Goal: Information Seeking & Learning: Learn about a topic

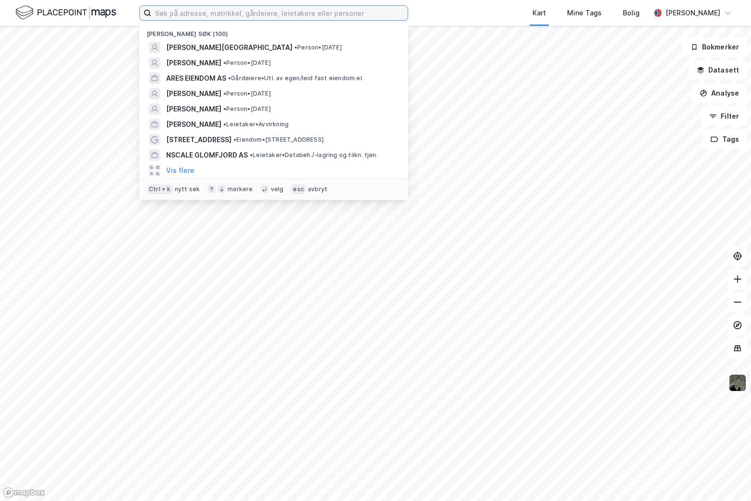
click at [227, 5] on label at bounding box center [273, 12] width 269 height 15
click at [227, 6] on input at bounding box center [279, 13] width 257 height 14
paste input "ecura as"
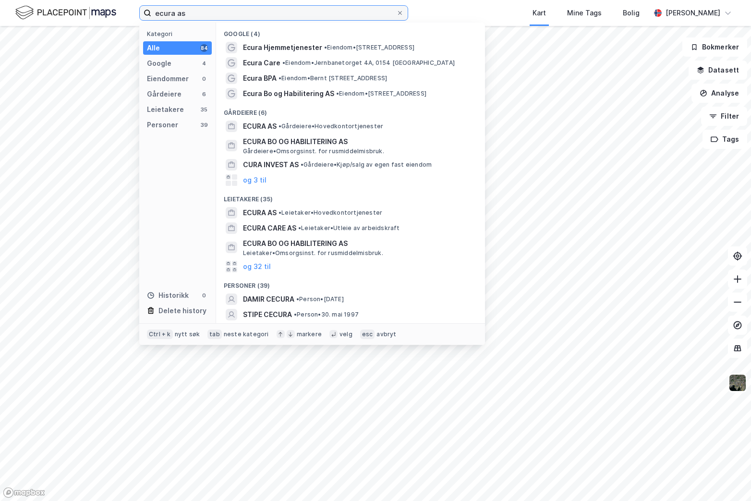
type input "ecura as"
click at [313, 211] on span "• Leietaker • Hovedkontortjenester" at bounding box center [331, 213] width 104 height 8
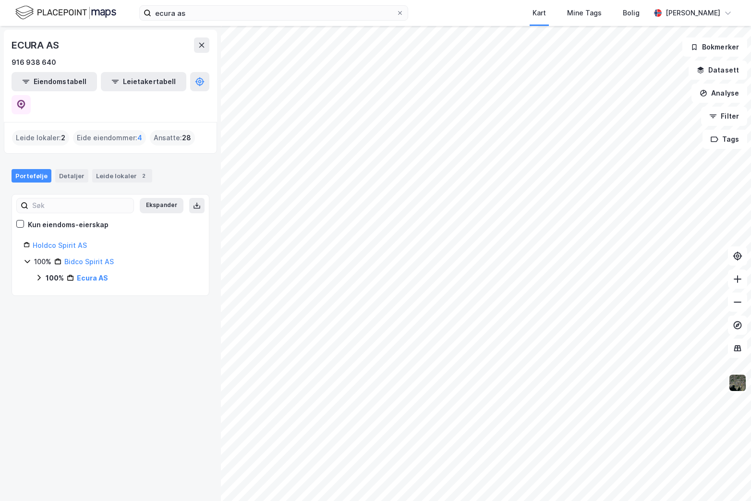
click at [97, 256] on div "100% Bidco Spirit AS 100% Ecura AS" at bounding box center [111, 270] width 174 height 28
click at [91, 274] on link "Ecura AS" at bounding box center [92, 278] width 31 height 8
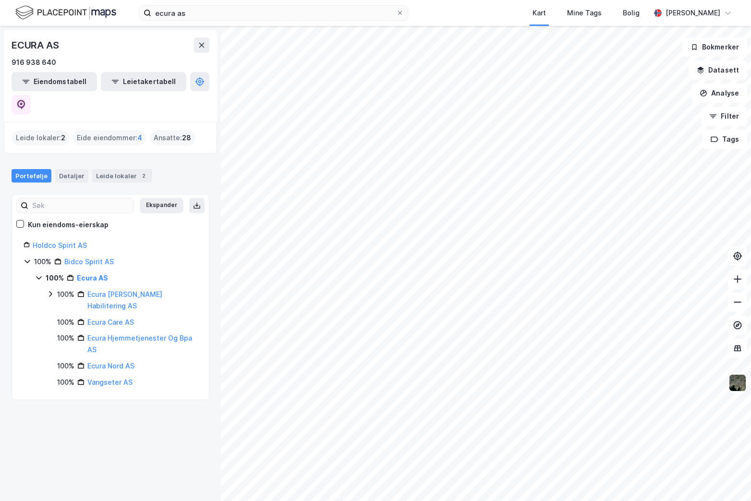
click at [64, 289] on div "100%" at bounding box center [65, 295] width 17 height 12
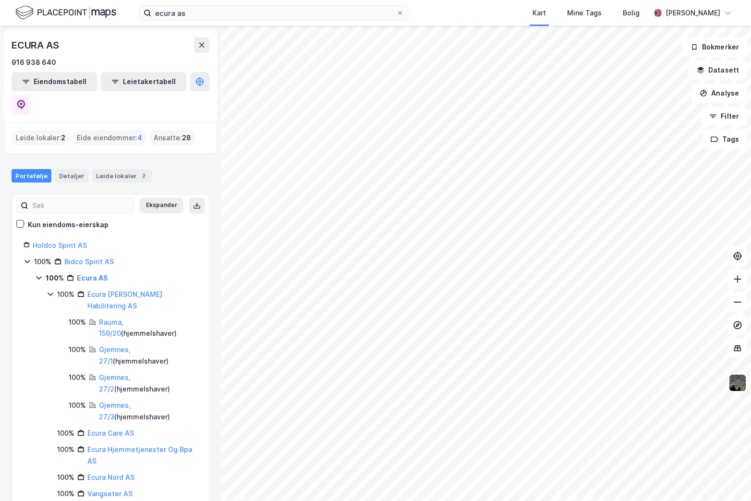
click at [123, 318] on link "Rauma, 159/20" at bounding box center [111, 328] width 24 height 20
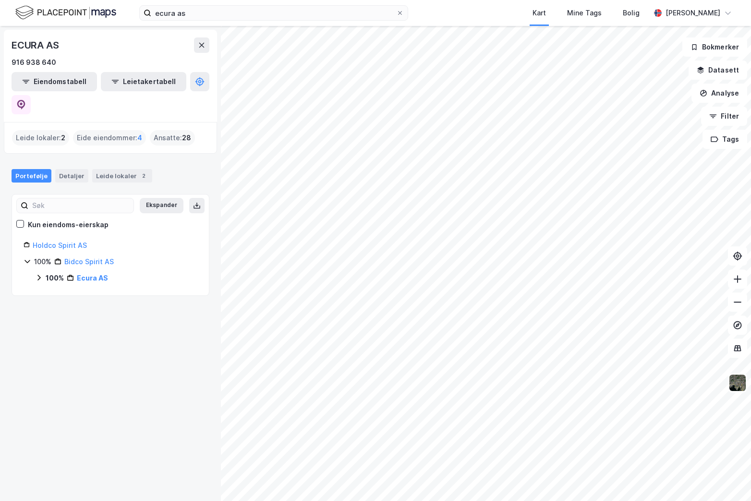
click at [89, 274] on link "Ecura AS" at bounding box center [92, 278] width 31 height 8
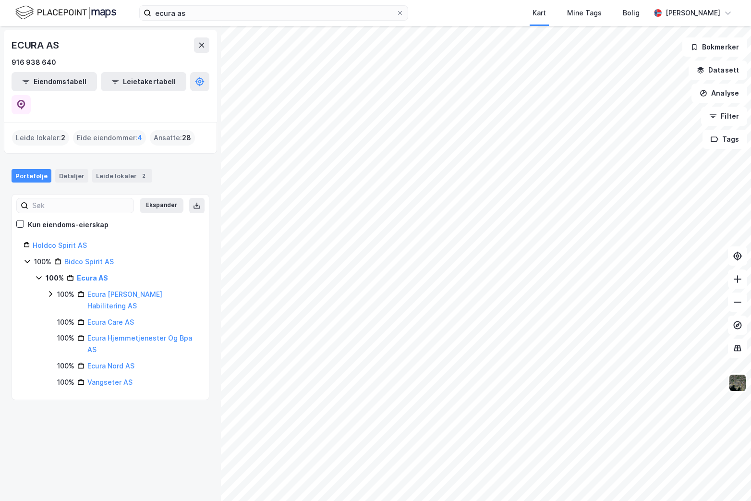
click at [112, 290] on link "Ecura [PERSON_NAME] Habilitering AS" at bounding box center [124, 300] width 75 height 20
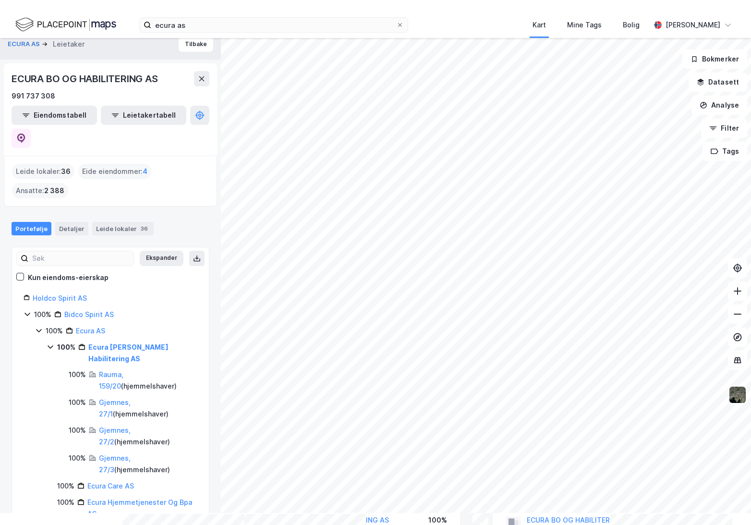
scroll to position [17, 0]
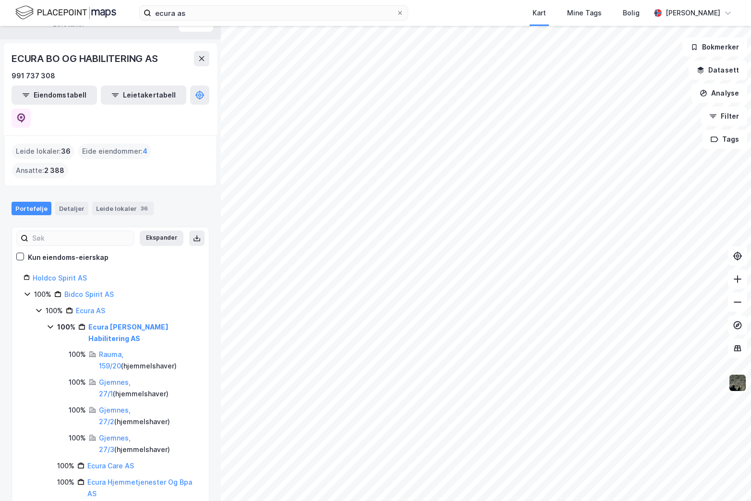
click at [143, 146] on span "4" at bounding box center [145, 152] width 5 height 12
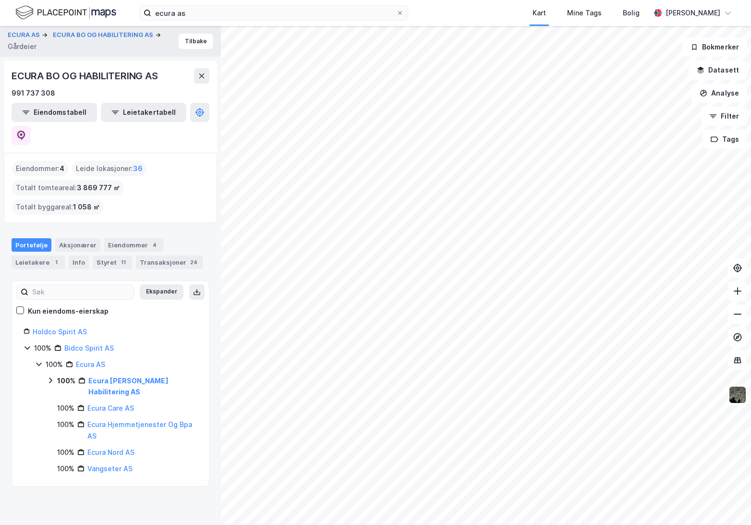
click at [135, 163] on span "36" at bounding box center [138, 169] width 10 height 12
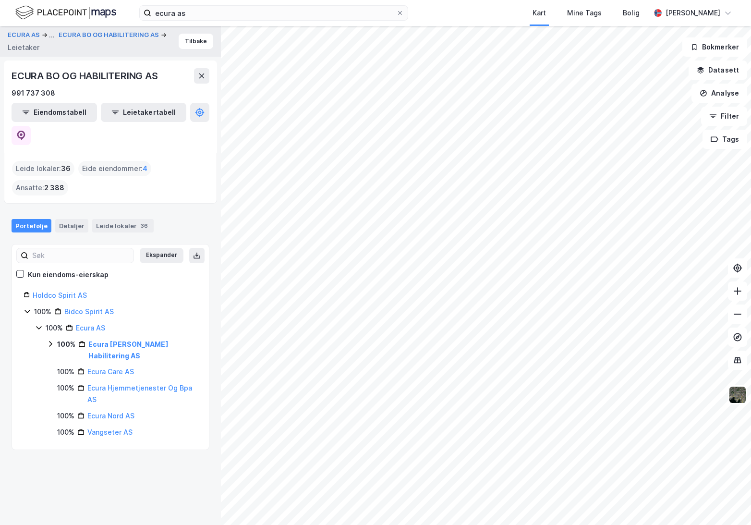
click at [51, 340] on icon at bounding box center [51, 344] width 8 height 8
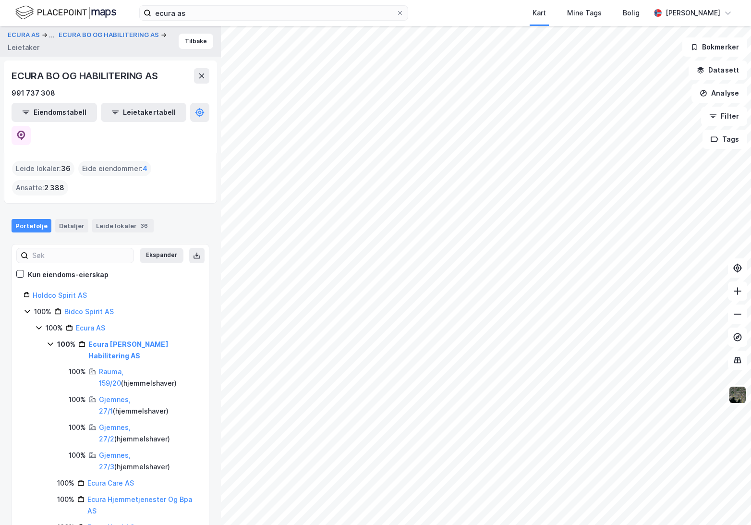
click at [56, 116] on button "Eiendomstabell" at bounding box center [55, 112] width 86 height 19
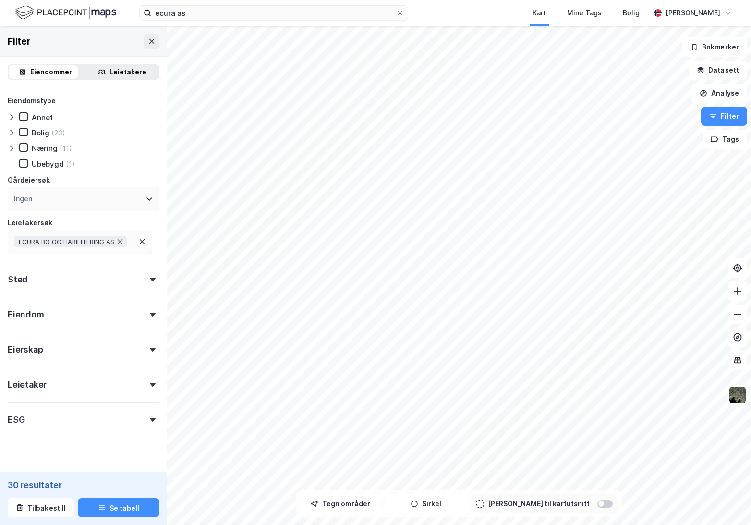
click at [103, 287] on div "Sted" at bounding box center [84, 275] width 152 height 27
click at [104, 285] on div "Sted" at bounding box center [84, 275] width 152 height 27
click at [123, 311] on div "Eiendom" at bounding box center [84, 310] width 152 height 27
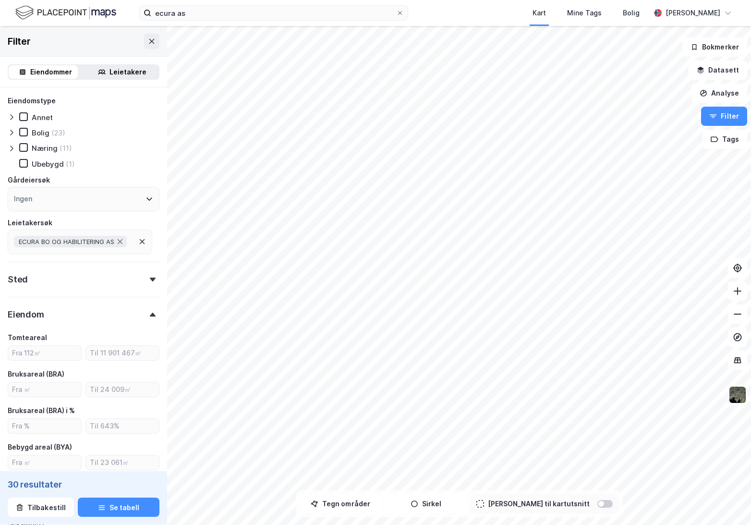
click at [123, 311] on div "Eiendom" at bounding box center [84, 310] width 152 height 27
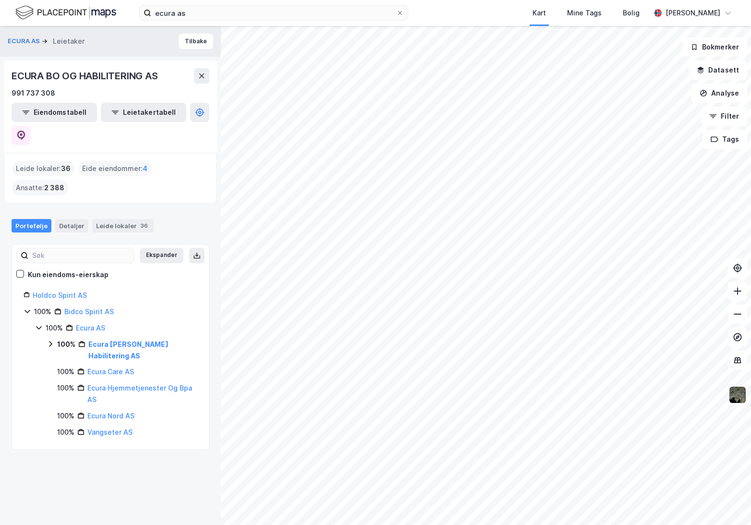
click at [193, 252] on icon at bounding box center [197, 256] width 8 height 8
click at [144, 120] on button "Leietakertabell" at bounding box center [144, 112] width 86 height 19
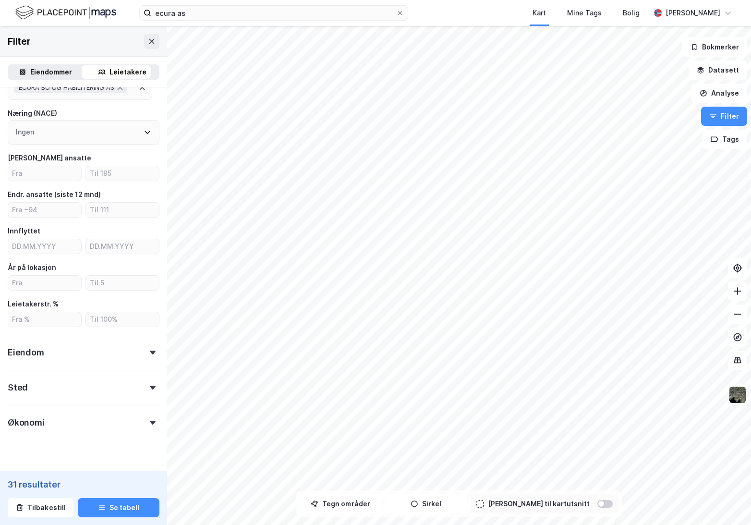
scroll to position [130, 0]
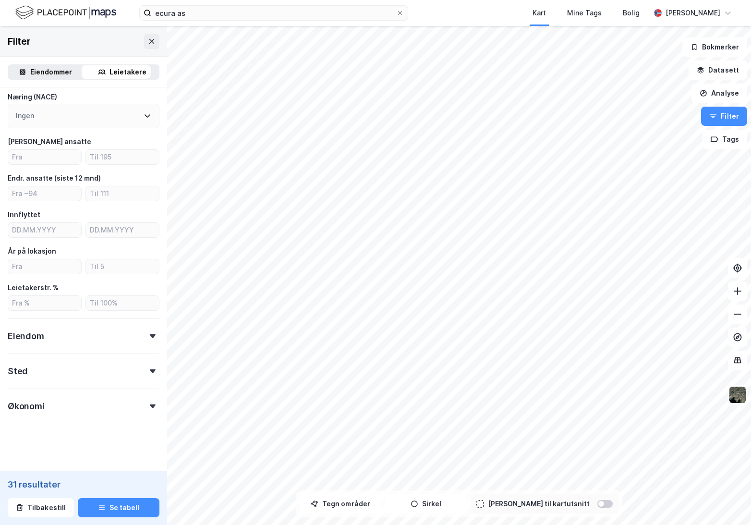
click at [126, 343] on div "Eiendom" at bounding box center [84, 331] width 152 height 27
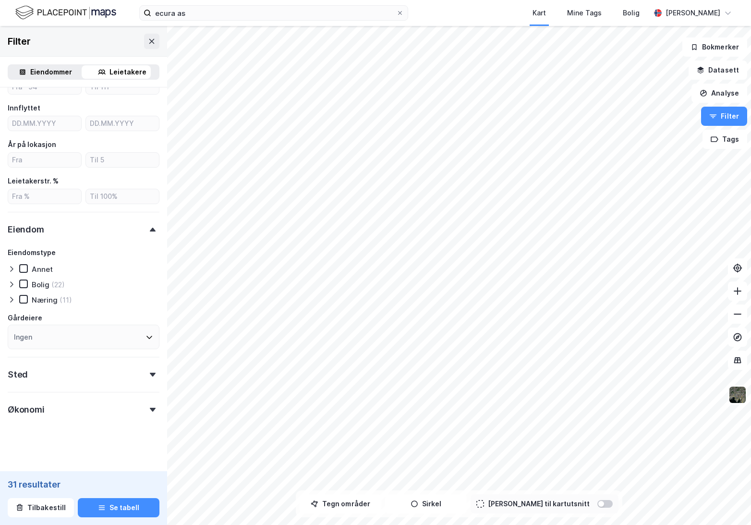
scroll to position [241, 0]
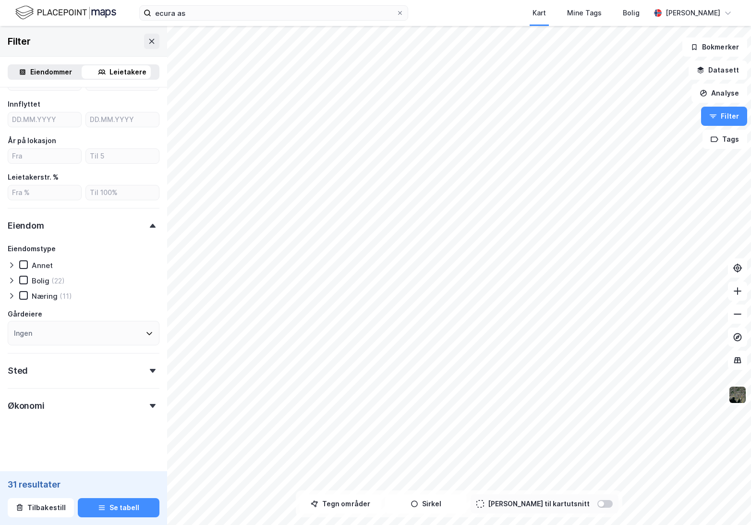
click at [129, 380] on div "Sted" at bounding box center [84, 366] width 152 height 27
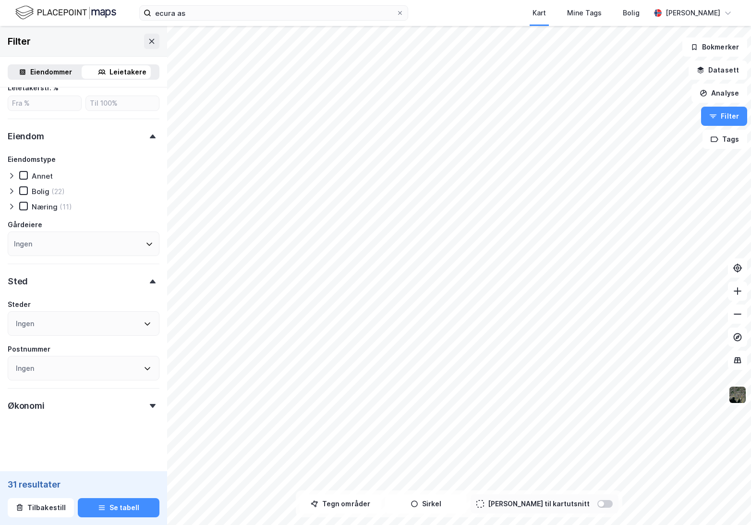
click at [131, 405] on div "Økonomi" at bounding box center [84, 401] width 152 height 27
click at [109, 501] on button "Se tabell" at bounding box center [119, 507] width 82 height 19
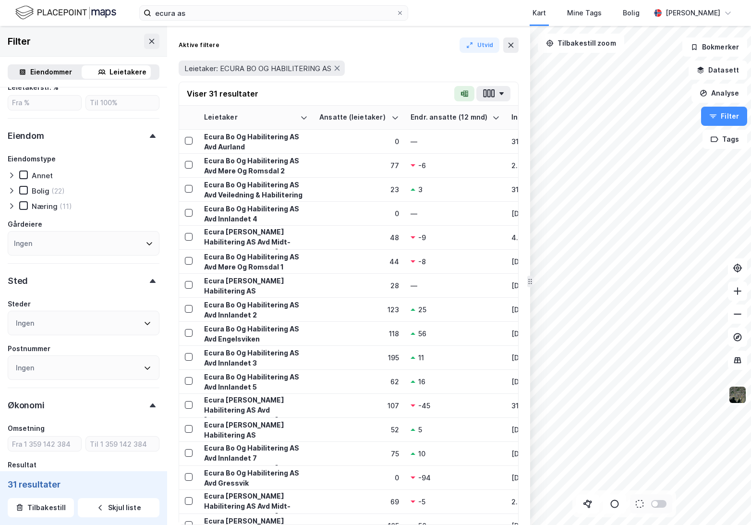
click at [501, 98] on button "button" at bounding box center [493, 93] width 34 height 15
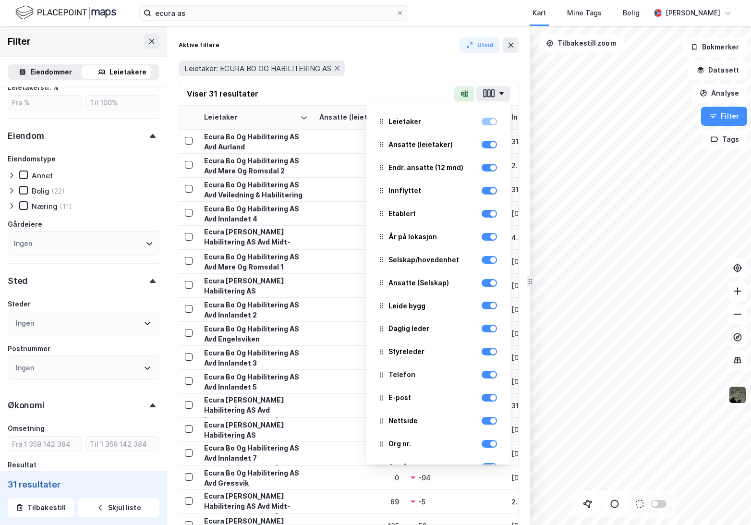
click at [491, 90] on icon "button" at bounding box center [489, 93] width 3 height 8
click at [400, 79] on div "Leietaker: ECURA BO OG HABILITERING AS" at bounding box center [349, 68] width 340 height 27
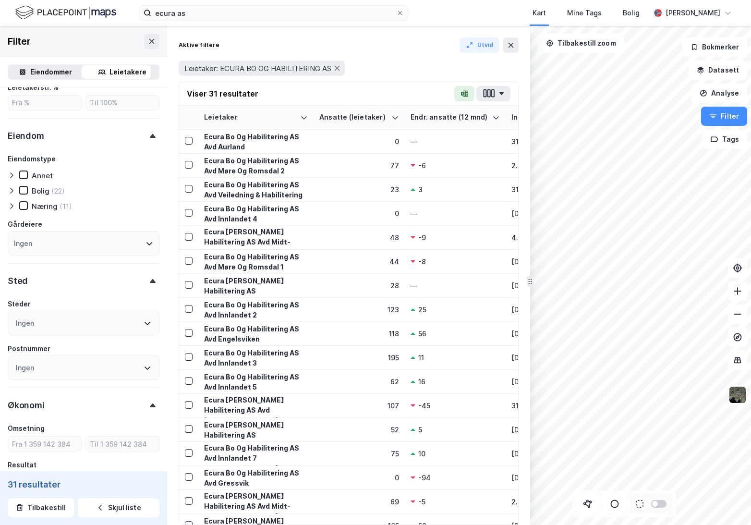
scroll to position [48, 0]
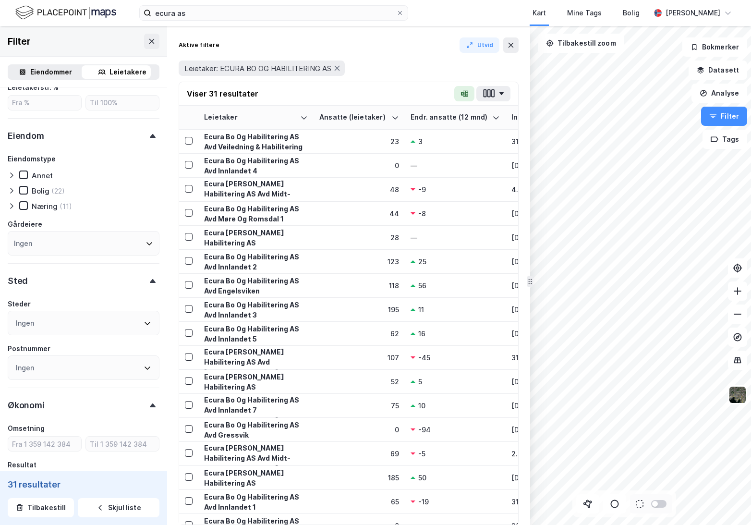
click at [515, 45] on button at bounding box center [510, 44] width 15 height 15
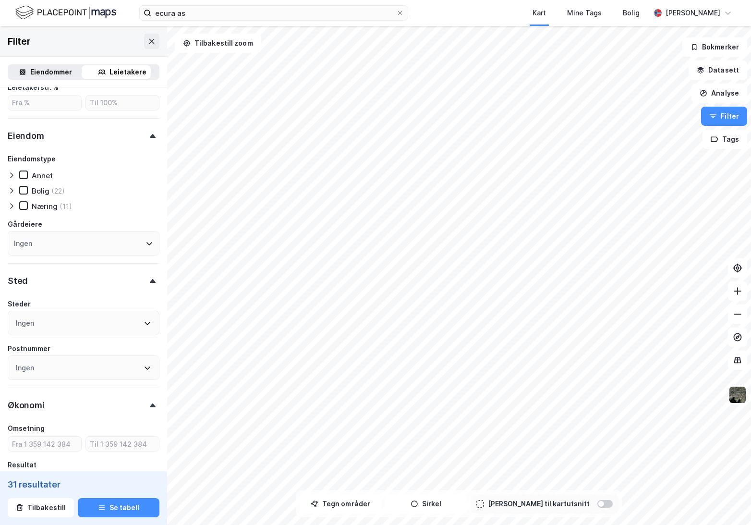
click at [668, 0] on html "ecura as Kart Mine Tags Bolig [PERSON_NAME] Filter Eiendommer Leietakere Type l…" at bounding box center [375, 262] width 751 height 525
click at [594, 501] on div "[PERSON_NAME] til kartutsnitt" at bounding box center [545, 503] width 148 height 19
click at [598, 501] on div at bounding box center [605, 504] width 15 height 8
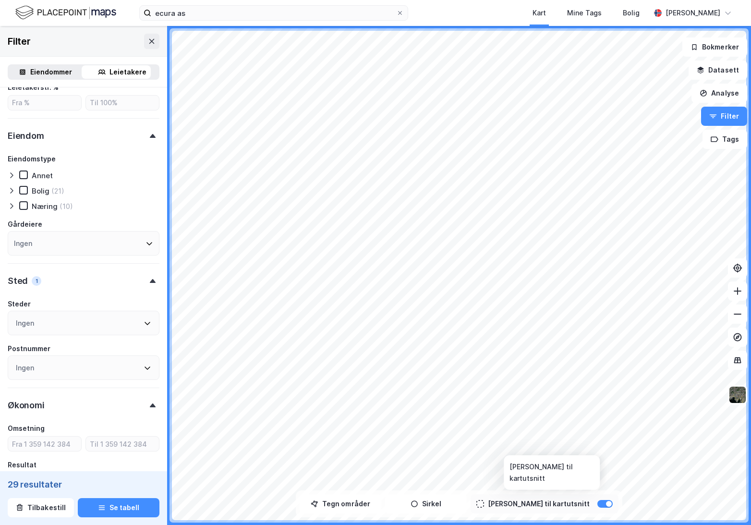
click at [606, 501] on div at bounding box center [609, 504] width 6 height 6
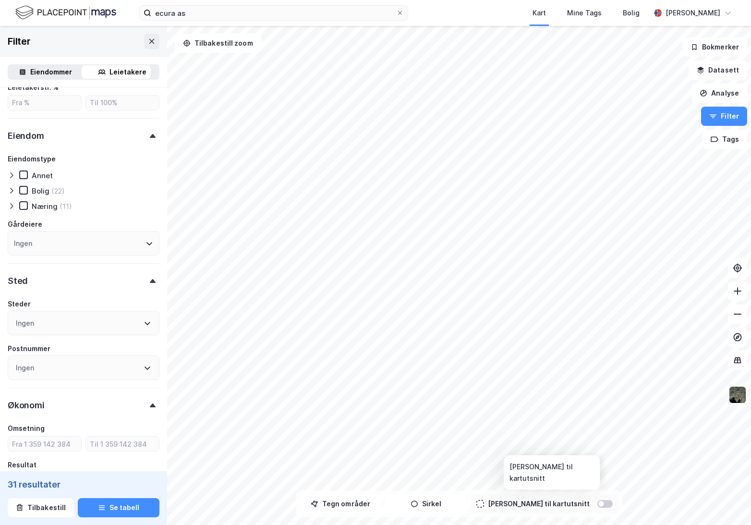
click at [598, 501] on div at bounding box center [605, 504] width 15 height 8
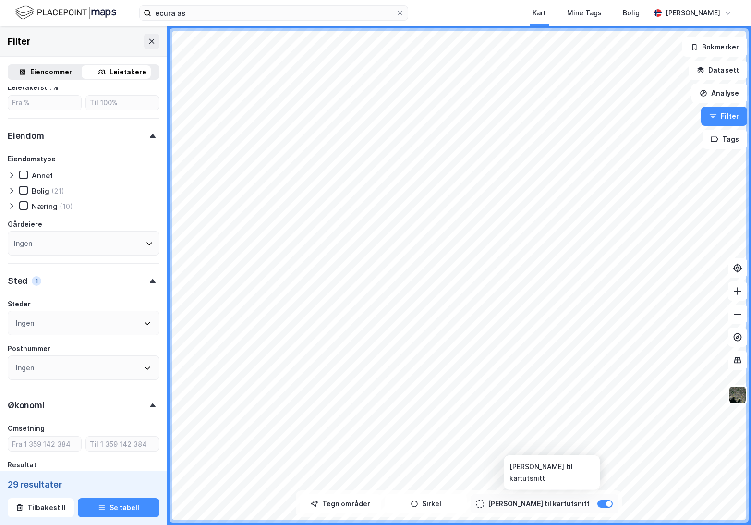
click at [606, 501] on div at bounding box center [609, 504] width 6 height 6
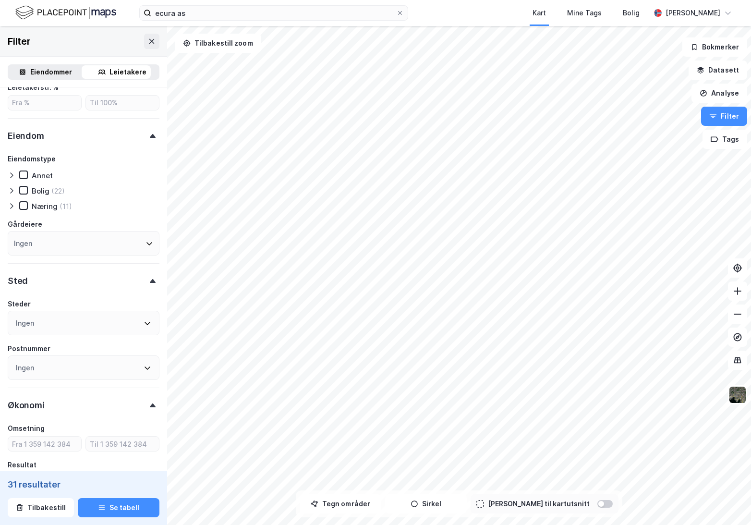
click at [483, 501] on div "Tegn områder [PERSON_NAME] til kartutsnitt" at bounding box center [459, 503] width 319 height 19
click at [458, 501] on button "Sirkel" at bounding box center [426, 503] width 82 height 19
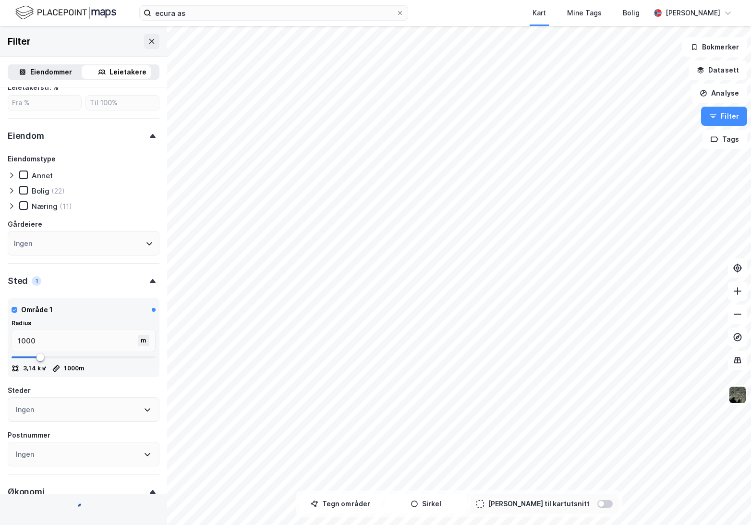
click at [450, 501] on button "Sirkel" at bounding box center [426, 503] width 82 height 19
type input "--- (31)"
